Goal: Task Accomplishment & Management: Use online tool/utility

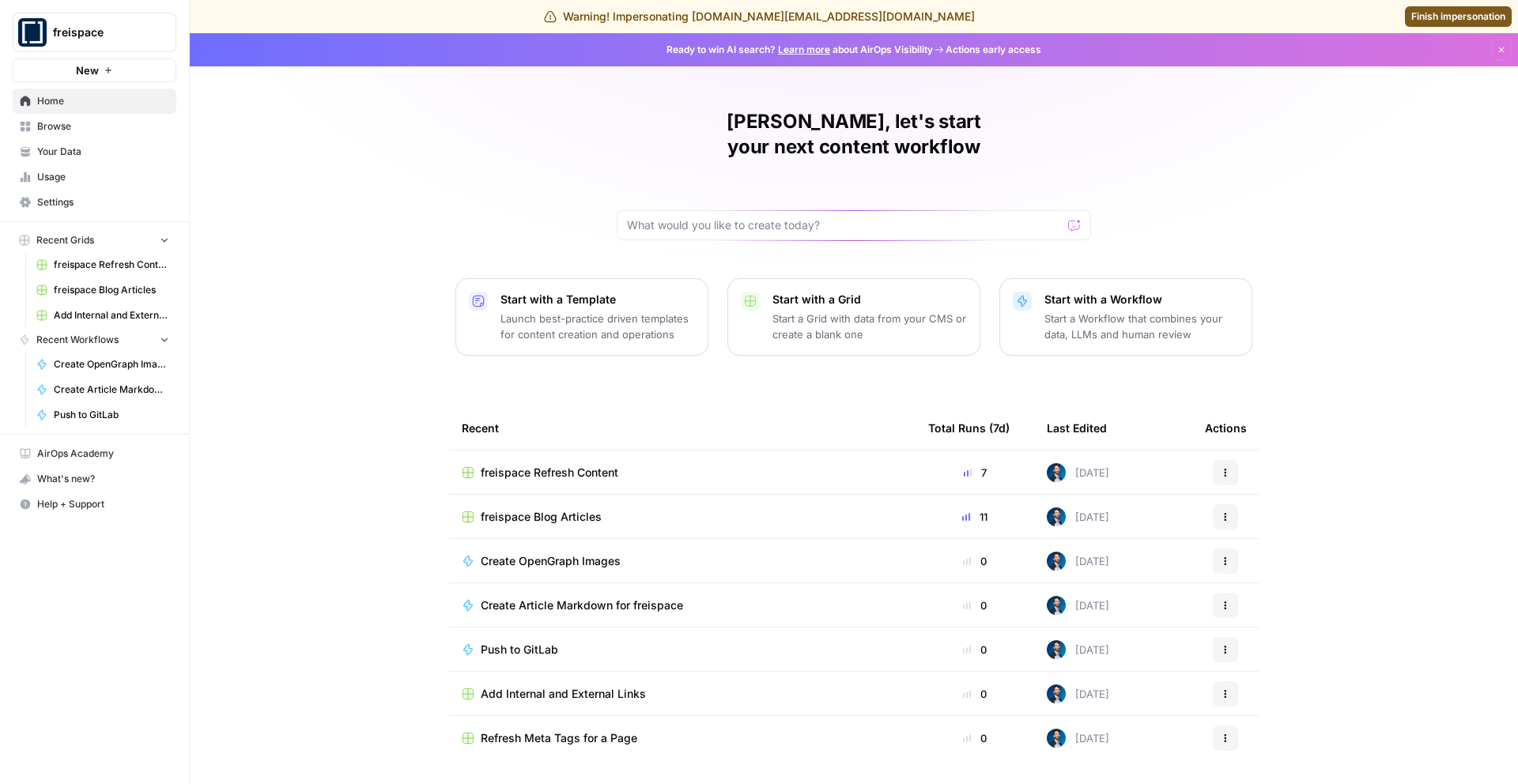
click at [552, 509] on span "freispace Blog Articles" at bounding box center [541, 517] width 121 height 16
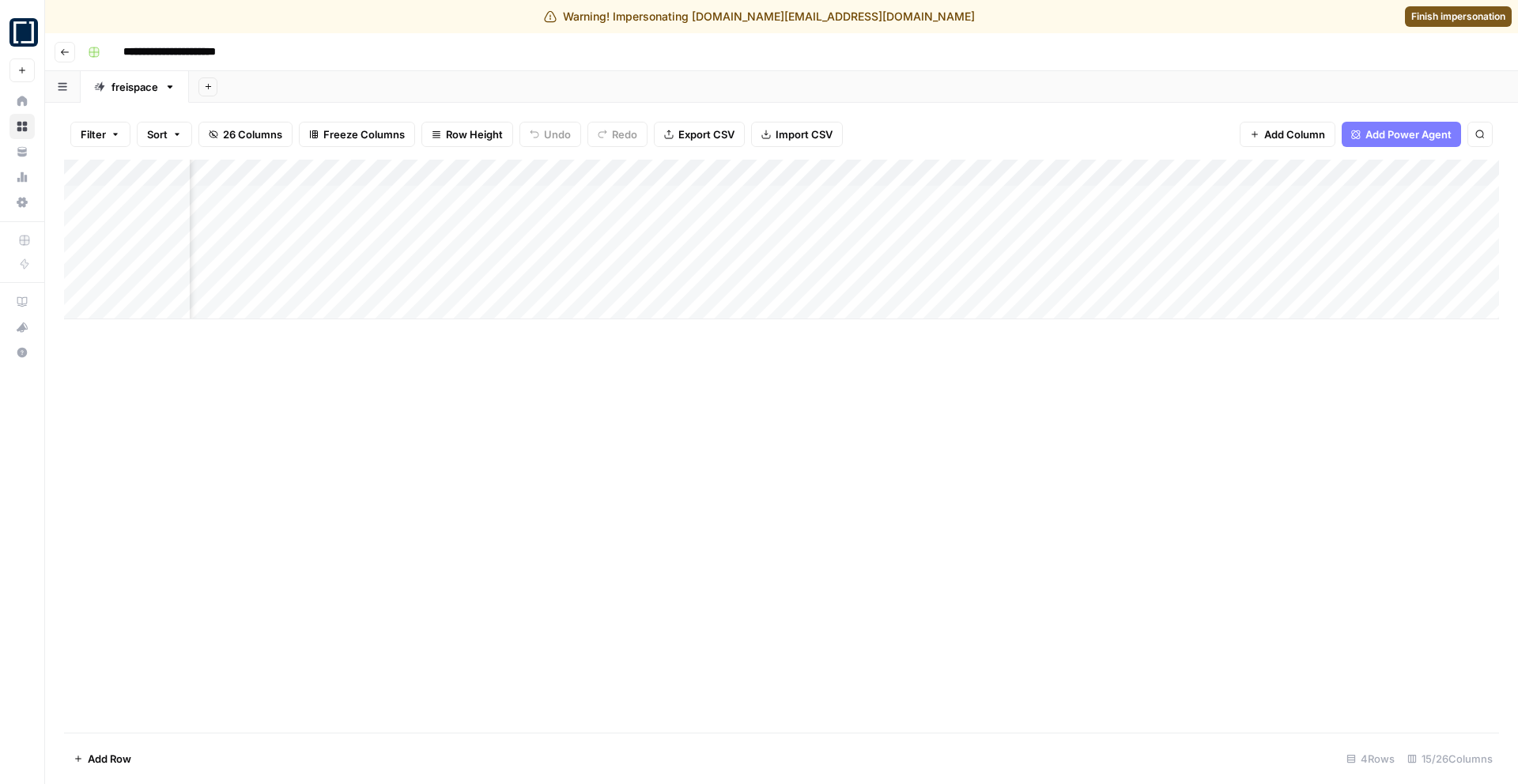
scroll to position [0, 344]
click at [773, 250] on div "Add Column" at bounding box center [781, 239] width 1435 height 159
click at [794, 262] on div "Add Column" at bounding box center [781, 239] width 1435 height 159
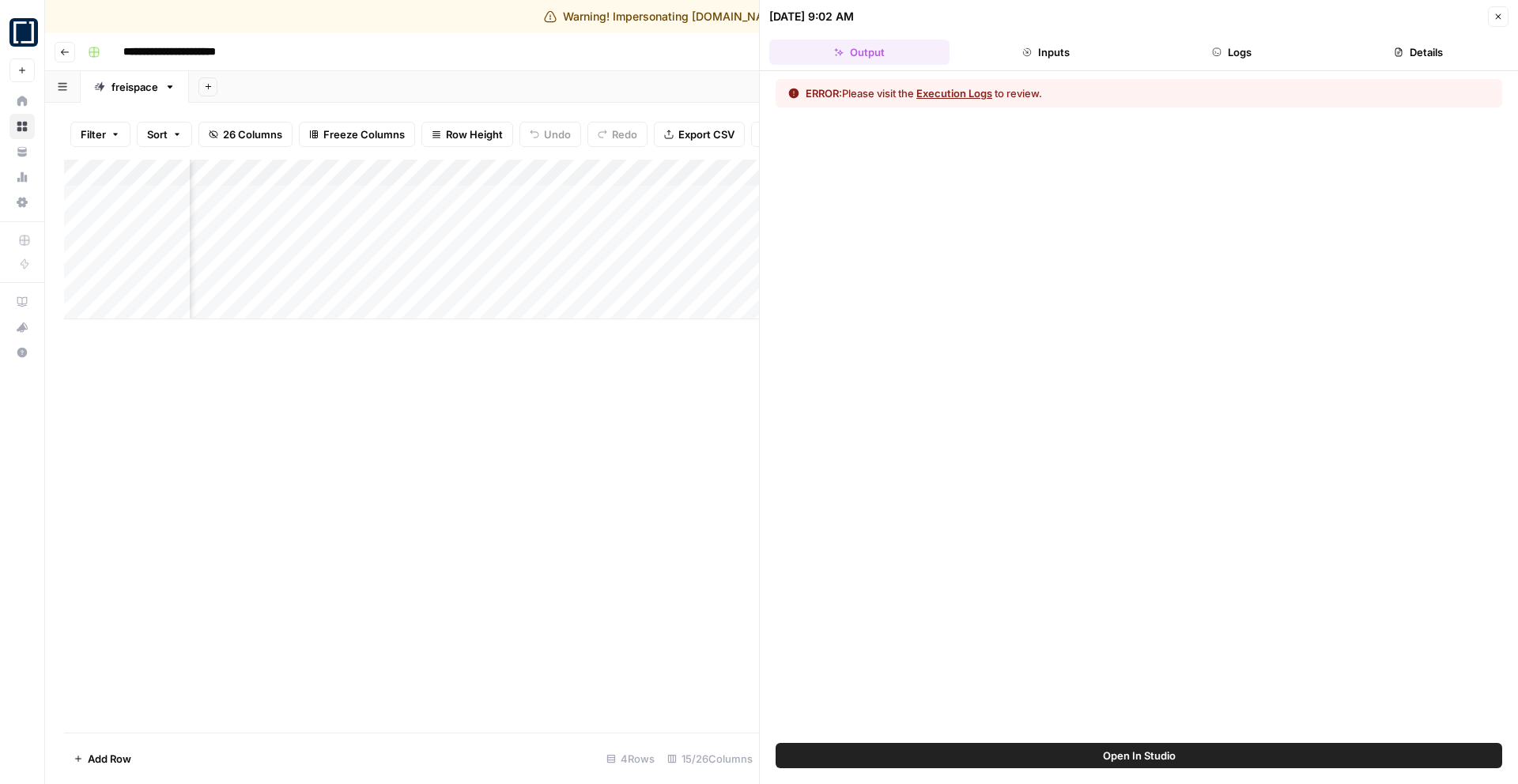
click at [1501, 21] on icon "button" at bounding box center [1497, 16] width 9 height 9
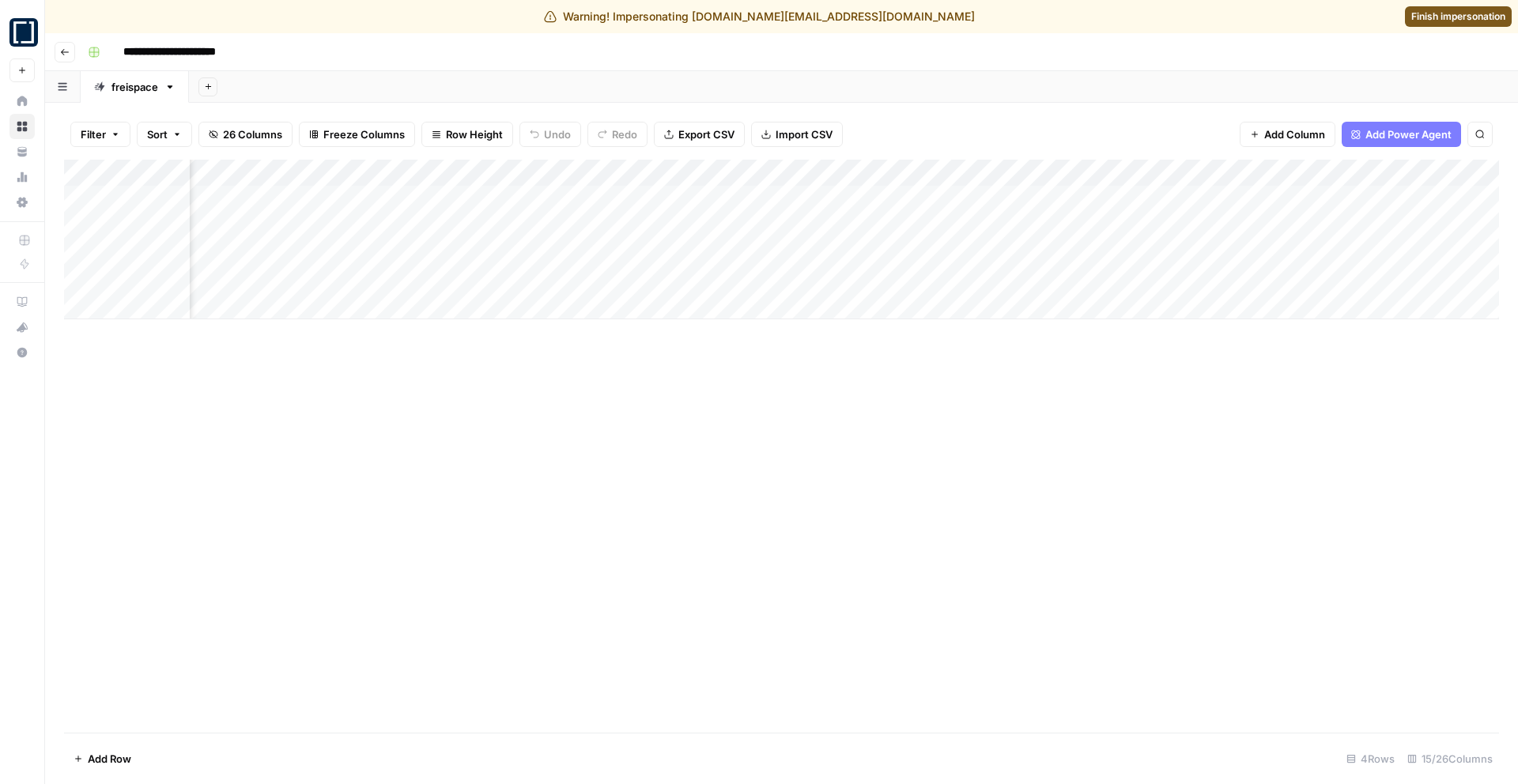
click at [1471, 15] on span "Finish impersonation" at bounding box center [1457, 16] width 94 height 14
